Goal: Task Accomplishment & Management: Manage account settings

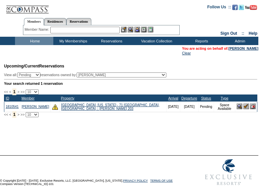
click at [70, 29] on input "text" at bounding box center [84, 30] width 69 height 7
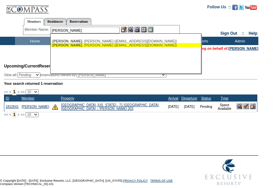
click at [79, 44] on div "Snyder , Donald (don@donsnyderlv.com)" at bounding box center [125, 45] width 147 height 4
type input "Snyder, Donald (don@donsnyderlv.com)"
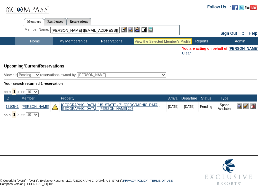
click at [132, 30] on img at bounding box center [131, 30] width 6 height 6
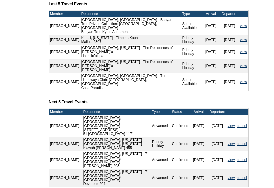
scroll to position [260, 0]
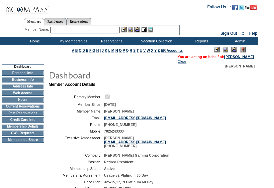
scroll to position [0, 0]
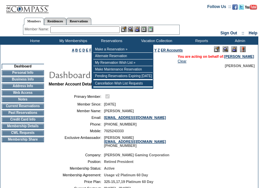
click at [83, 32] on input "text" at bounding box center [84, 29] width 69 height 7
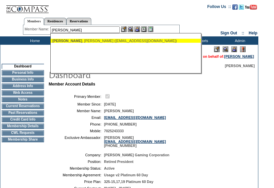
click at [96, 41] on div "Eckman , Mark (meckman@jdeckmaninc.com)" at bounding box center [125, 41] width 147 height 4
type input "Eckman, Mark (meckman@jdeckmaninc.com)"
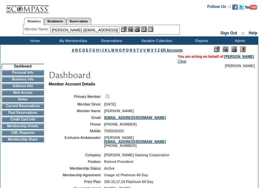
click at [138, 28] on img at bounding box center [137, 29] width 6 height 6
click at [132, 28] on img at bounding box center [131, 29] width 6 height 6
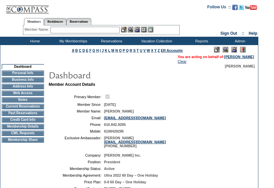
click at [201, 113] on td "[PERSON_NAME]" at bounding box center [175, 111] width 142 height 4
click at [26, 129] on td "Membership Details" at bounding box center [23, 126] width 42 height 5
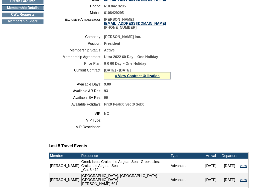
scroll to position [123, 0]
